Goal: Transaction & Acquisition: Purchase product/service

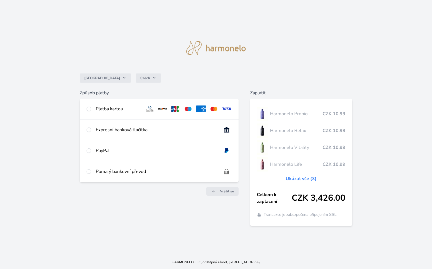
click at [85, 110] on div "Platba kartou" at bounding box center [159, 109] width 159 height 21
radio input "true"
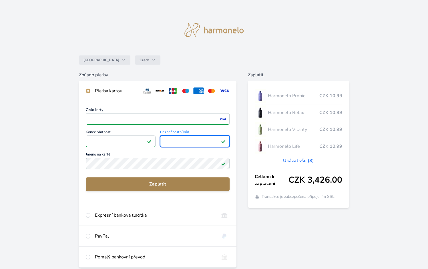
click at [179, 181] on span "Zaplatit" at bounding box center [157, 184] width 135 height 7
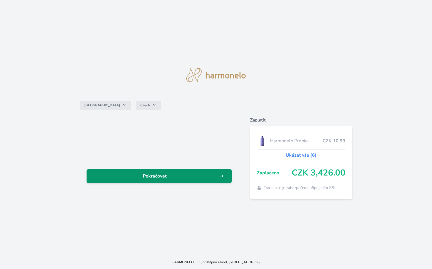
click at [184, 178] on span "Pokračovat" at bounding box center [154, 176] width 127 height 7
